Goal: Transaction & Acquisition: Purchase product/service

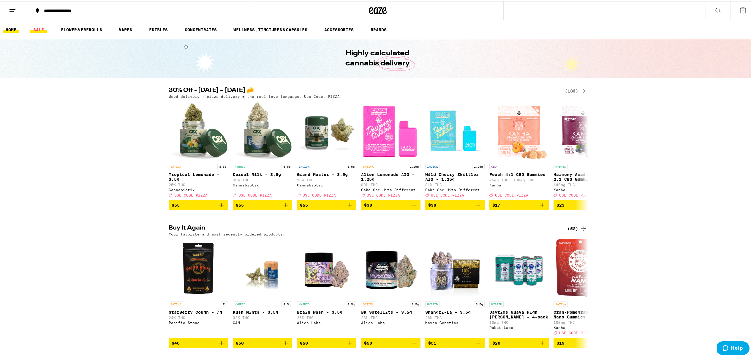
click at [41, 27] on link "SALE" at bounding box center [38, 28] width 17 height 7
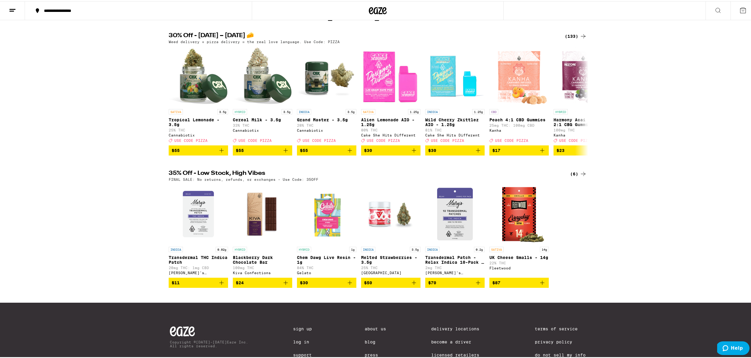
scroll to position [11, 0]
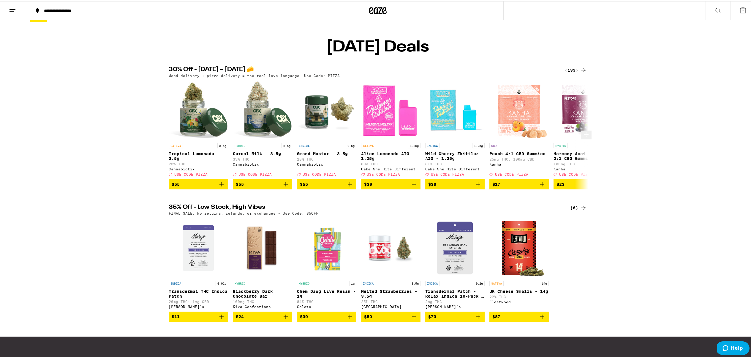
click at [282, 187] on icon "Add to bag" at bounding box center [285, 182] width 7 height 7
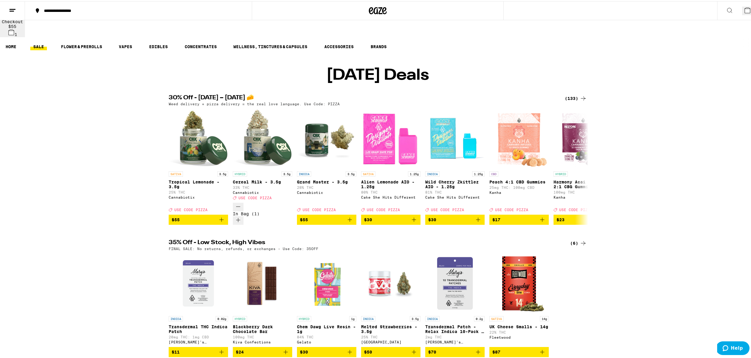
scroll to position [0, 0]
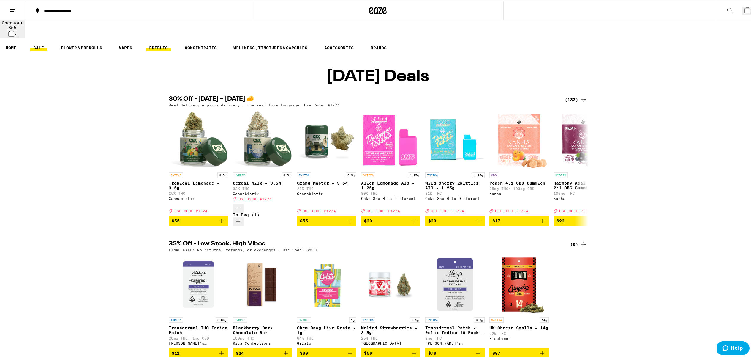
click at [159, 43] on link "EDIBLES" at bounding box center [158, 46] width 25 height 7
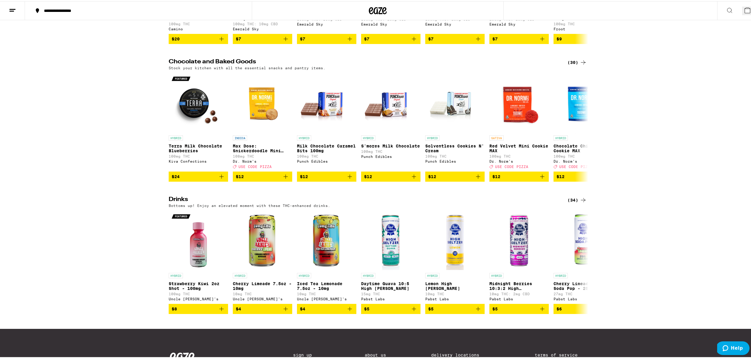
scroll to position [236, 0]
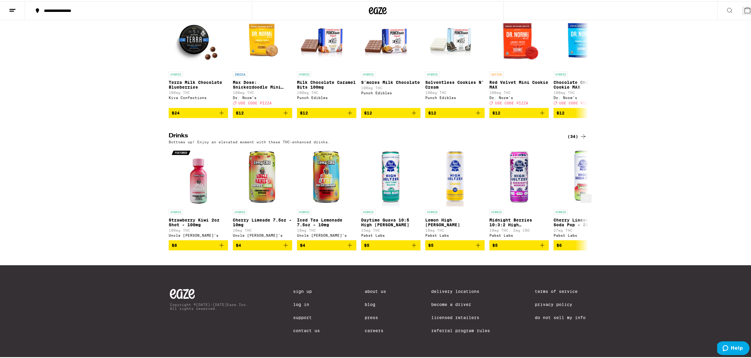
click at [585, 194] on button at bounding box center [586, 197] width 11 height 9
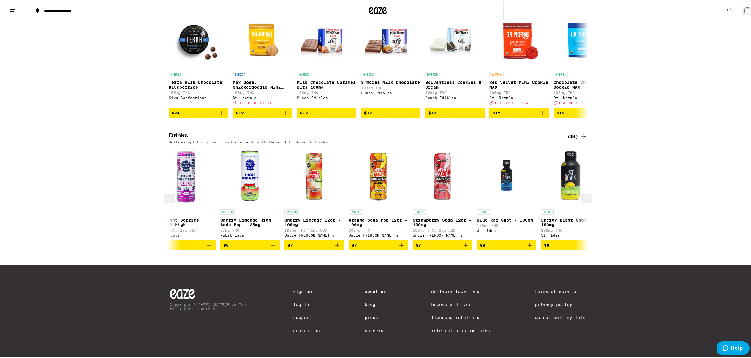
scroll to position [0, 353]
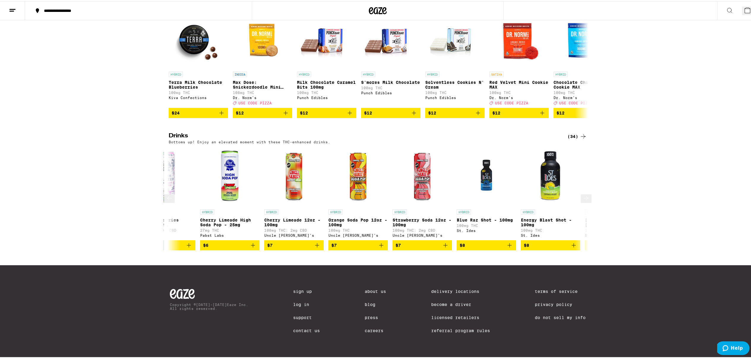
click at [583, 193] on icon at bounding box center [586, 196] width 7 height 7
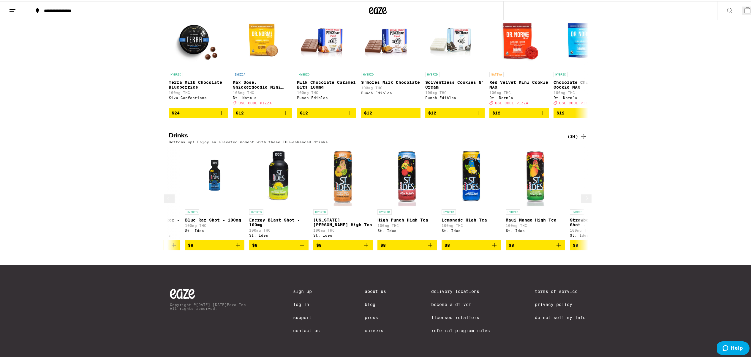
scroll to position [0, 707]
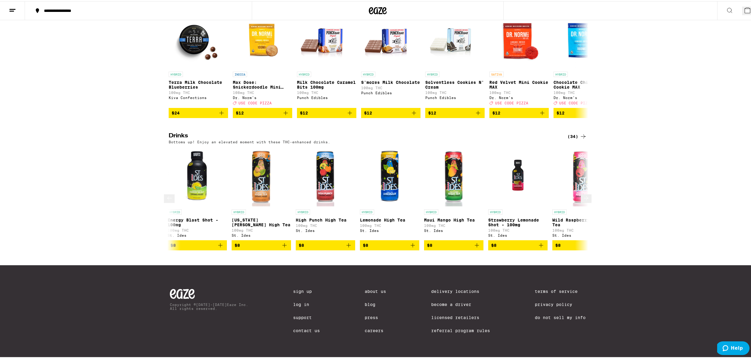
click at [583, 193] on icon at bounding box center [586, 196] width 7 height 7
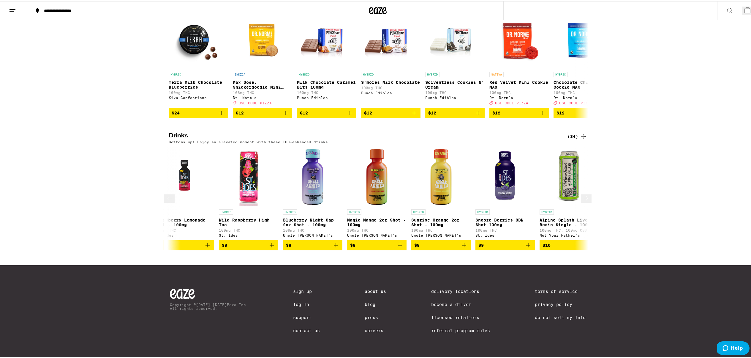
scroll to position [0, 1060]
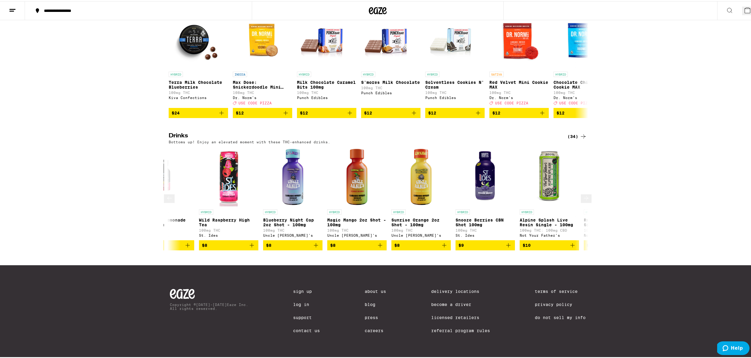
click at [583, 193] on icon at bounding box center [586, 196] width 7 height 7
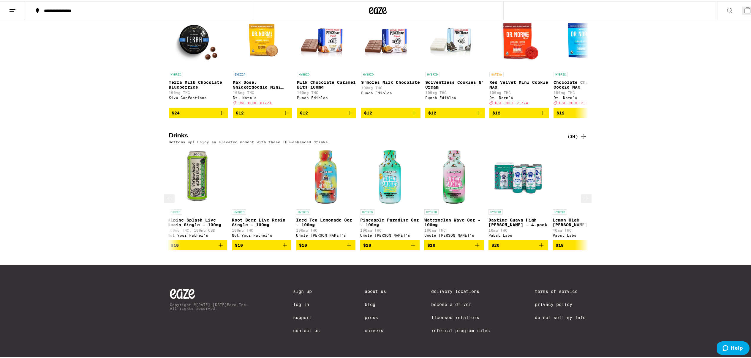
scroll to position [0, 1414]
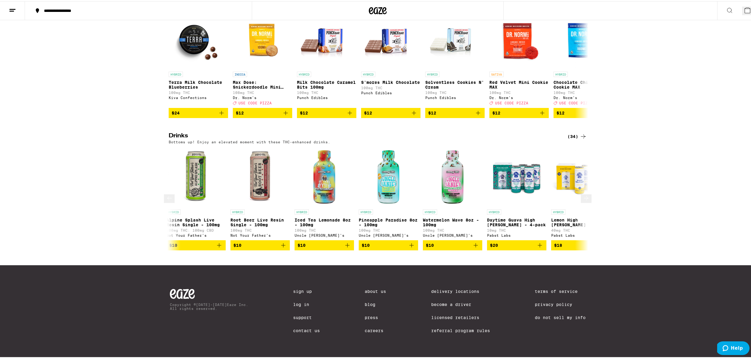
click at [583, 193] on icon at bounding box center [586, 196] width 7 height 7
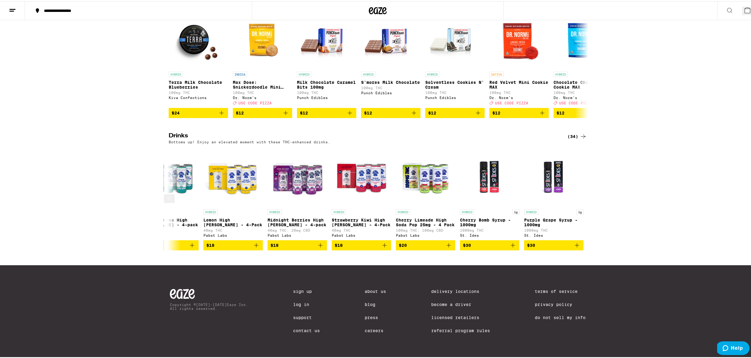
scroll to position [0, 1763]
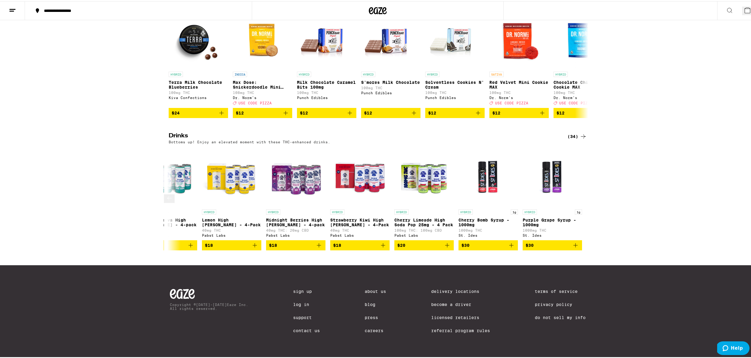
click at [583, 193] on div at bounding box center [583, 197] width 17 height 17
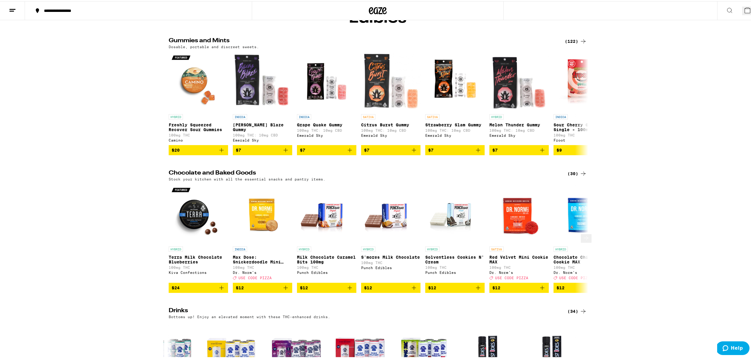
scroll to position [0, 0]
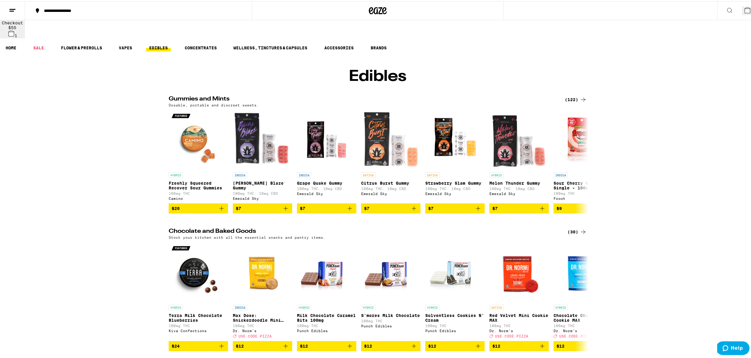
click at [745, 8] on icon at bounding box center [747, 9] width 5 height 5
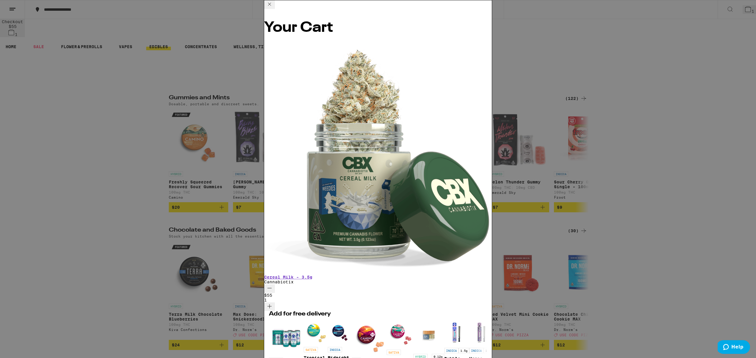
click at [273, 8] on icon at bounding box center [269, 4] width 7 height 7
